Goal: Obtain resource: Obtain resource

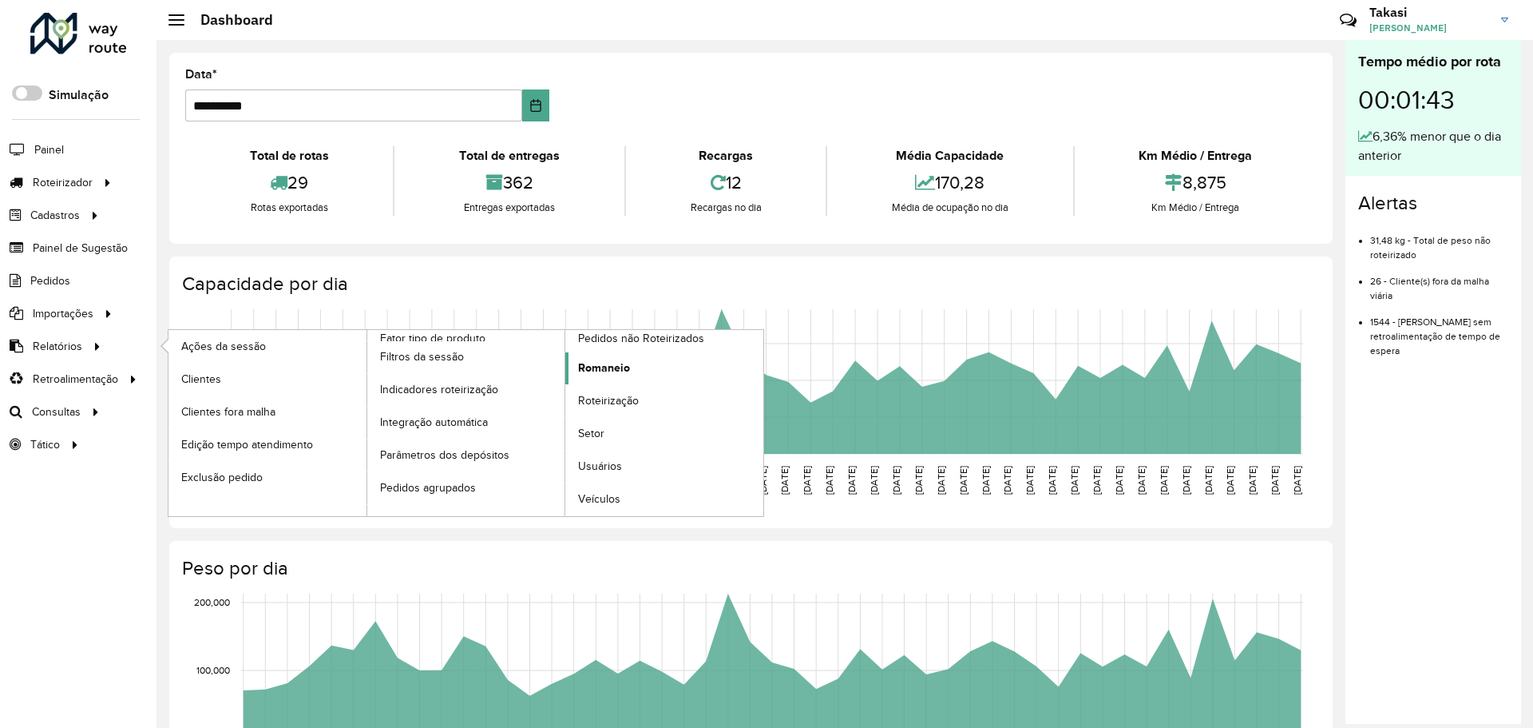
click at [610, 367] on span "Romaneio" at bounding box center [604, 367] width 52 height 17
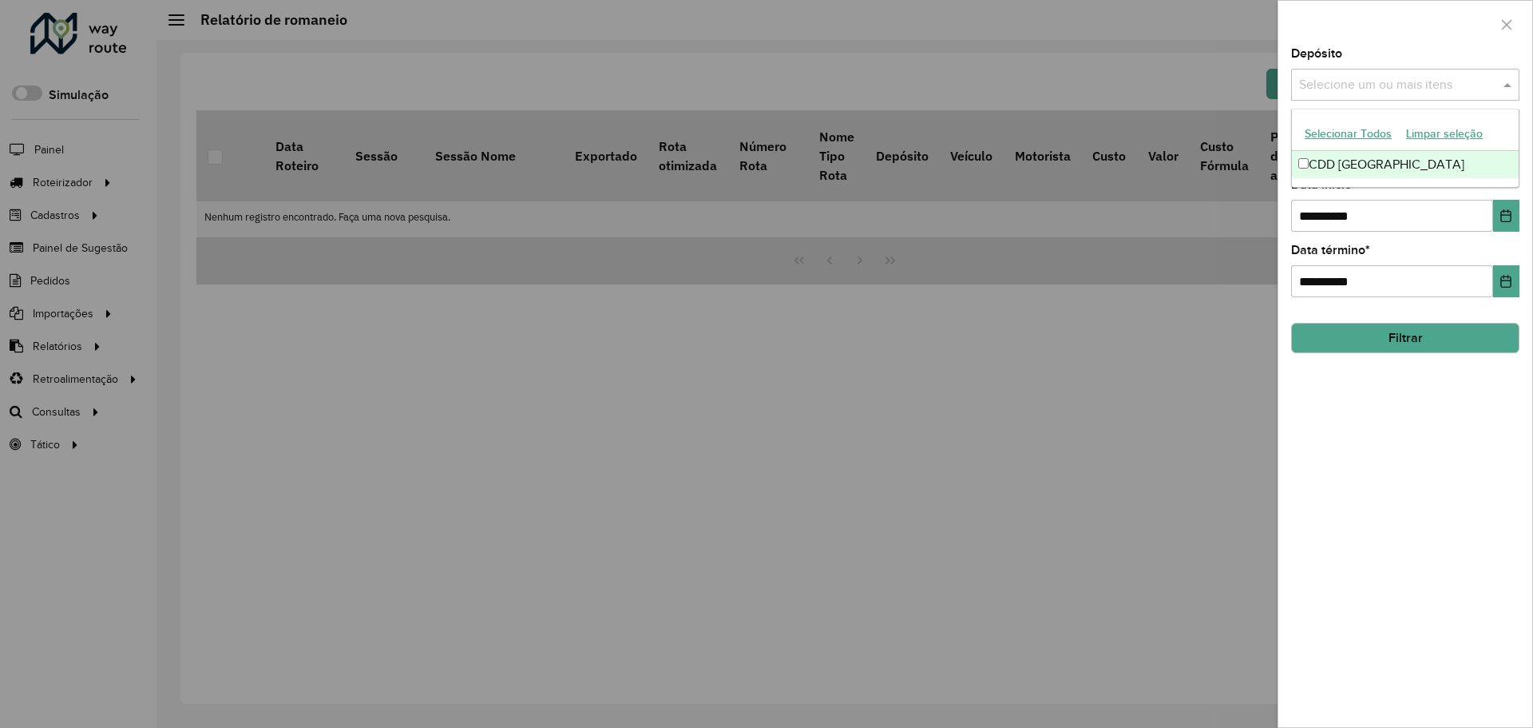
click at [1384, 85] on input "text" at bounding box center [1397, 85] width 204 height 19
click at [1388, 161] on div "CDD [GEOGRAPHIC_DATA]" at bounding box center [1405, 164] width 227 height 27
click at [1410, 404] on div "**********" at bounding box center [1406, 387] width 254 height 679
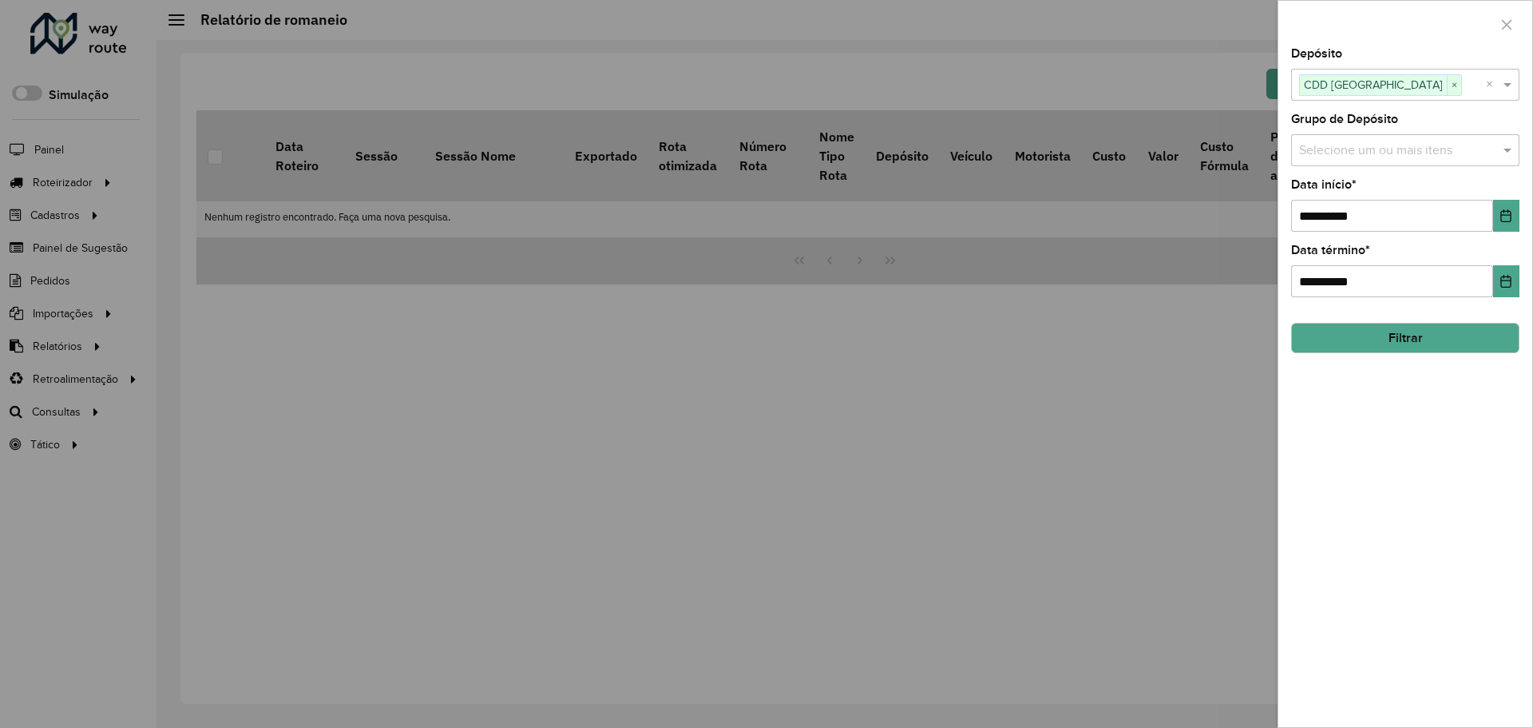
click at [1412, 148] on input "text" at bounding box center [1397, 150] width 204 height 19
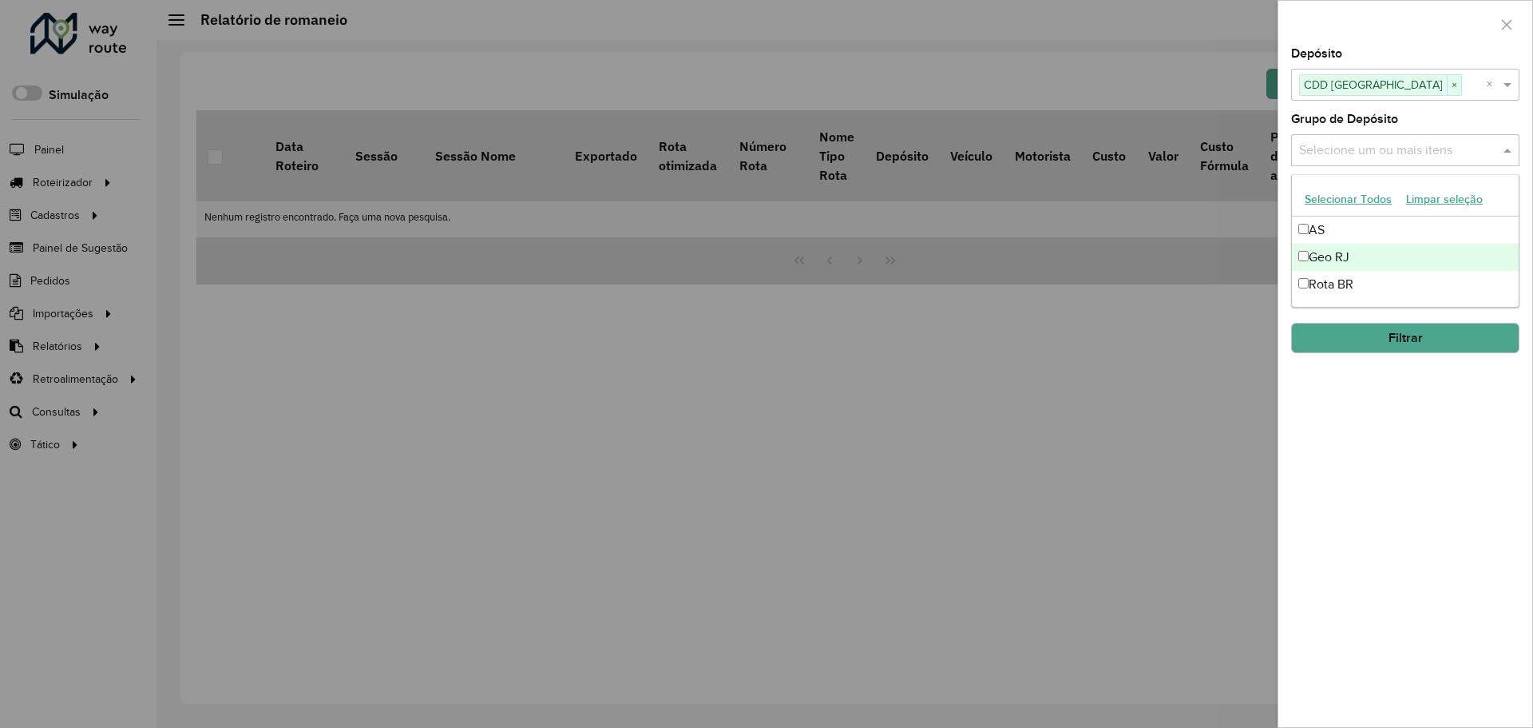
click at [1373, 259] on div "Geo RJ" at bounding box center [1405, 257] width 227 height 27
click at [1413, 408] on div "**********" at bounding box center [1406, 387] width 254 height 679
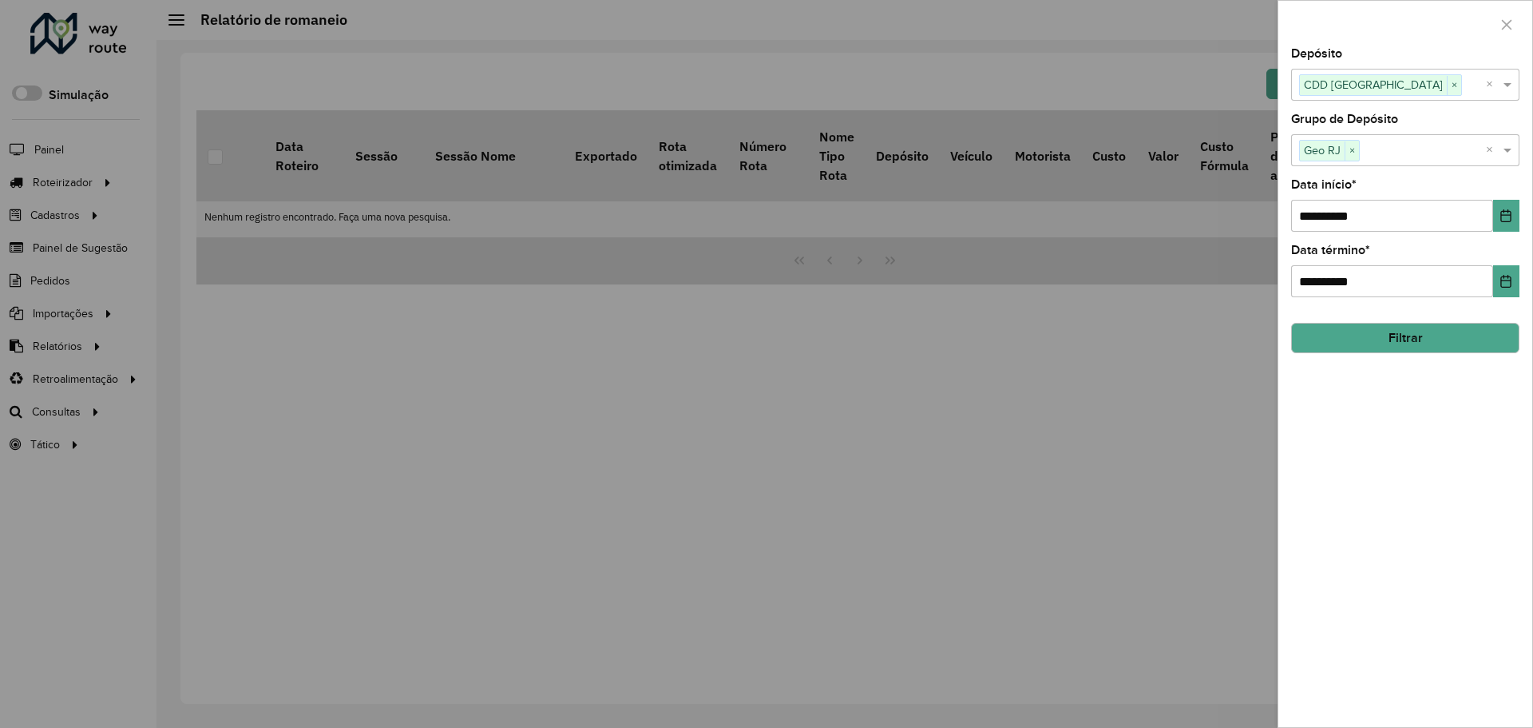
click at [1413, 336] on button "Filtrar" at bounding box center [1405, 338] width 228 height 30
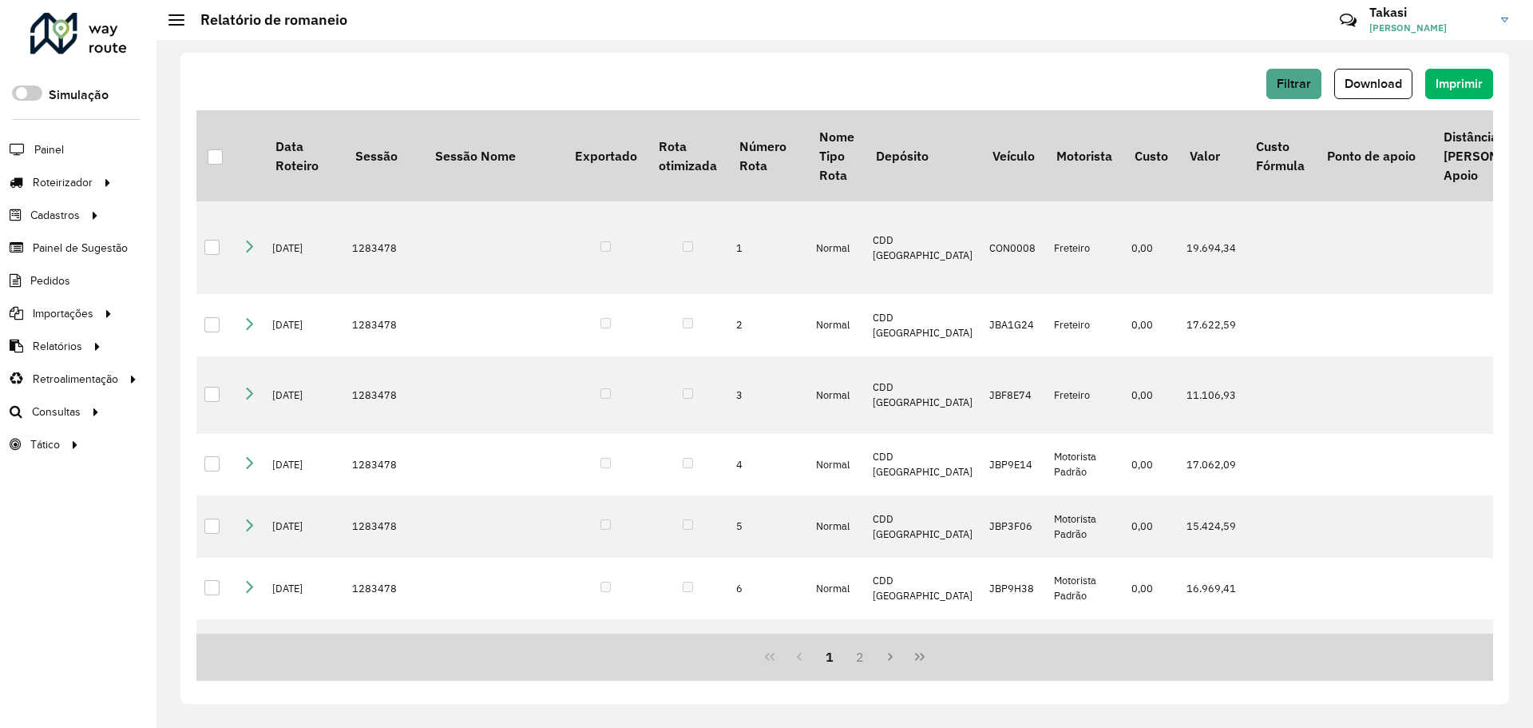
click at [1387, 89] on span "Download" at bounding box center [1374, 84] width 58 height 14
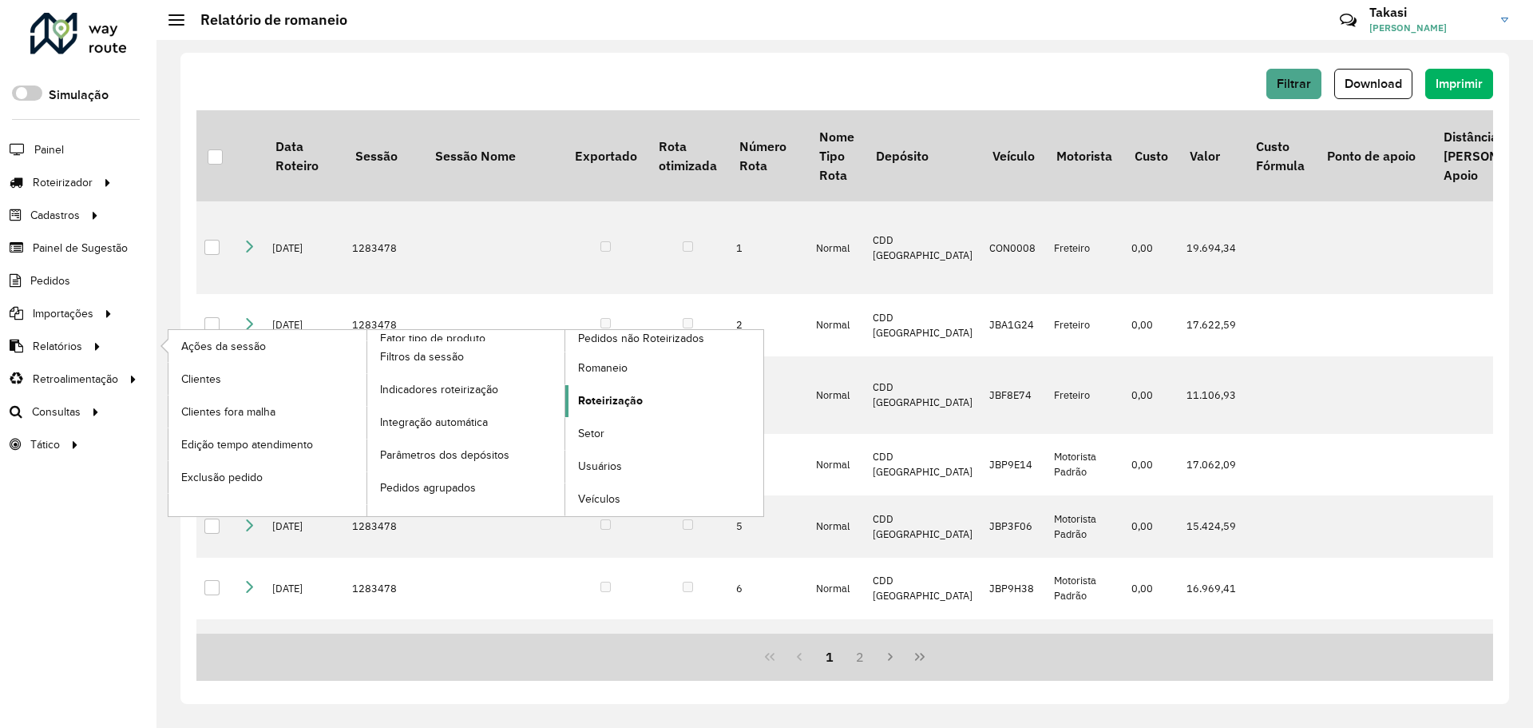
click at [617, 394] on span "Roteirização" at bounding box center [610, 400] width 65 height 17
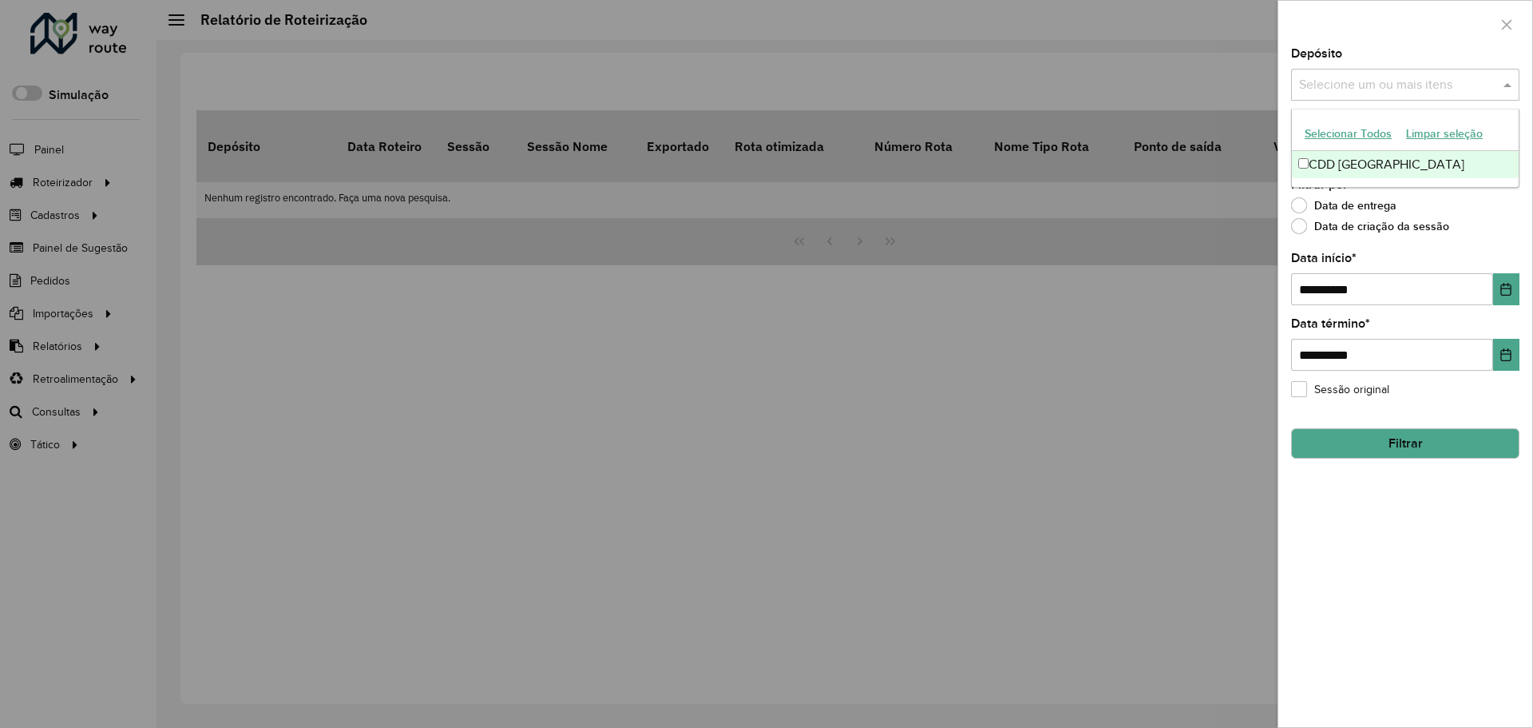
click at [1402, 90] on input "text" at bounding box center [1397, 85] width 204 height 19
click at [1386, 156] on div "CDD [GEOGRAPHIC_DATA]" at bounding box center [1405, 164] width 227 height 27
click at [1473, 226] on div "Data de criação da sessão" at bounding box center [1405, 229] width 228 height 19
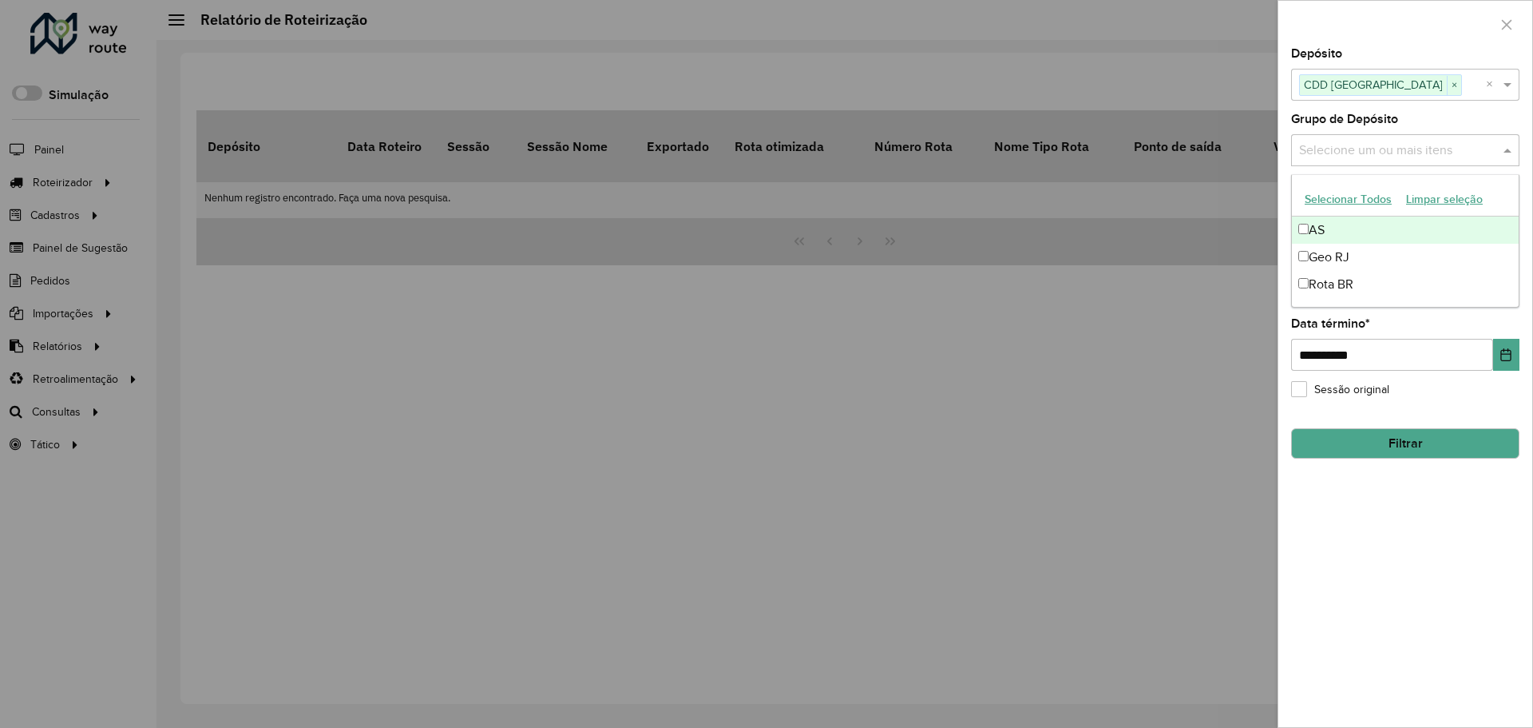
click at [1431, 157] on input "text" at bounding box center [1397, 150] width 204 height 19
click at [1396, 248] on div "Geo RJ" at bounding box center [1405, 257] width 227 height 27
click at [1407, 537] on div "**********" at bounding box center [1406, 387] width 254 height 679
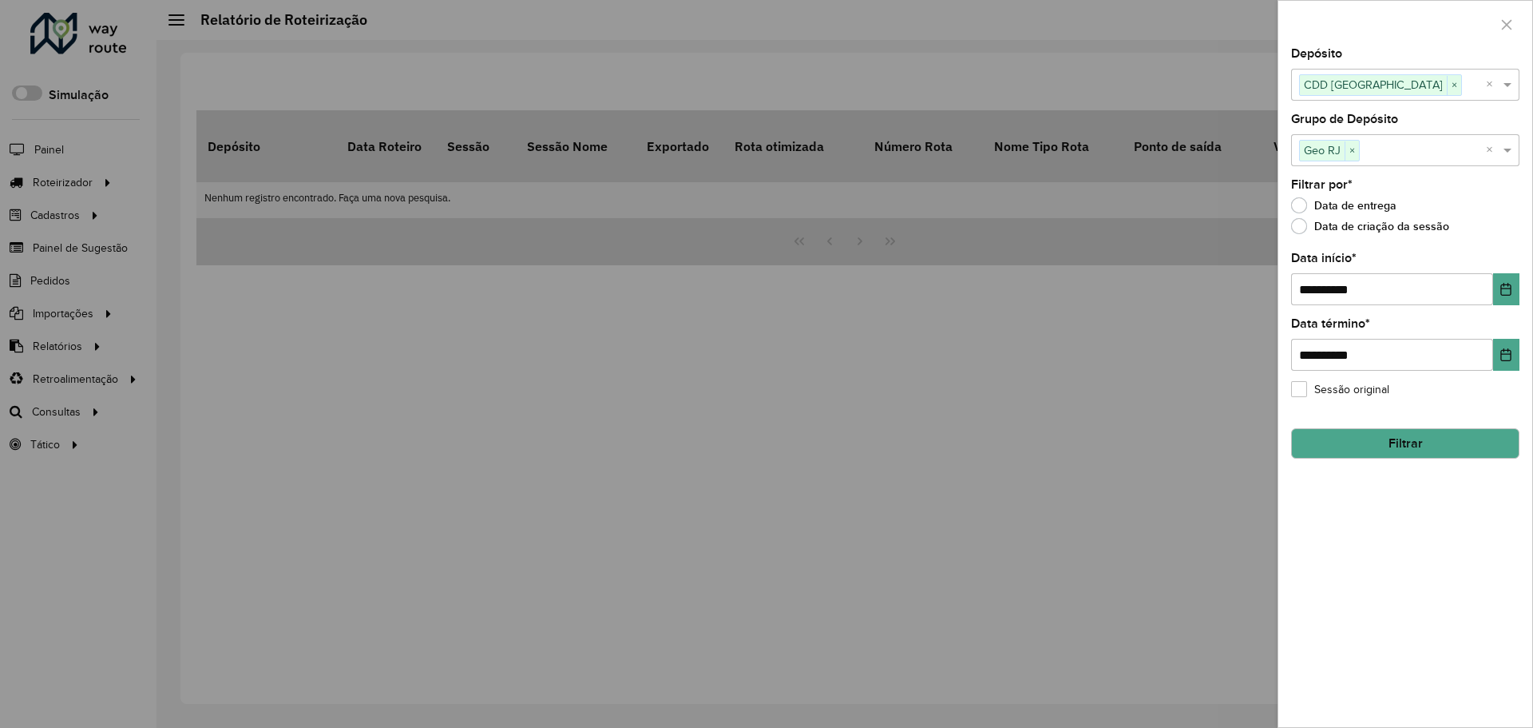
click at [1455, 440] on button "Filtrar" at bounding box center [1405, 443] width 228 height 30
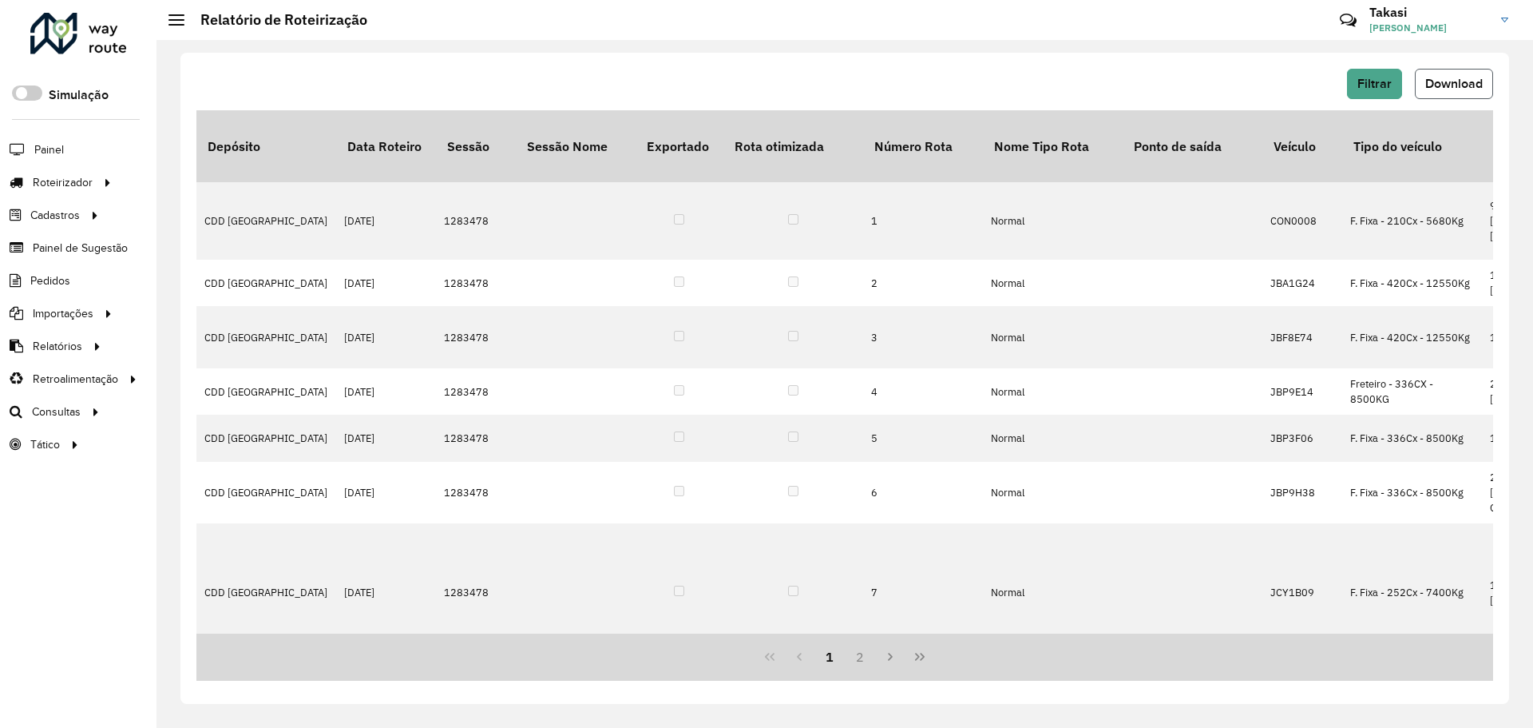
click at [1483, 82] on button "Download" at bounding box center [1454, 84] width 78 height 30
